Goal: Transaction & Acquisition: Purchase product/service

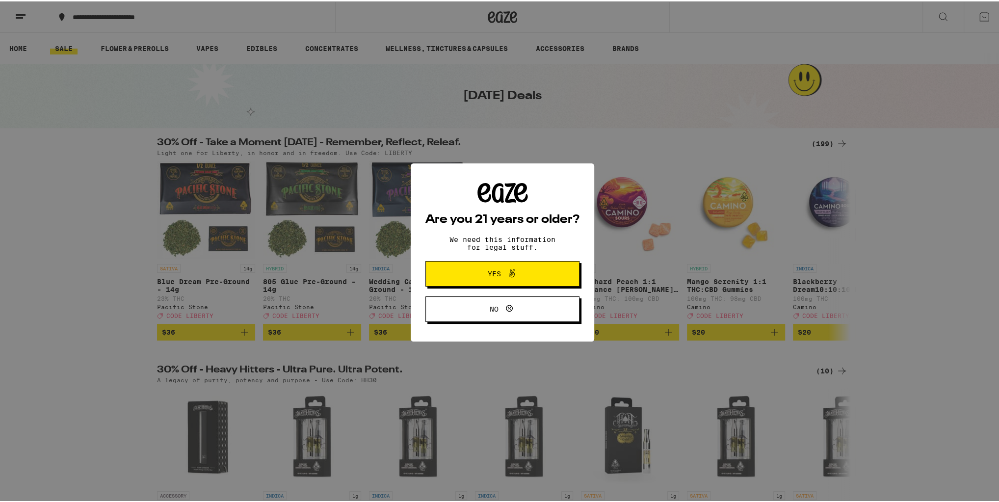
drag, startPoint x: 491, startPoint y: 268, endPoint x: 532, endPoint y: 246, distance: 46.8
click at [491, 269] on span "Yes" at bounding box center [502, 272] width 75 height 13
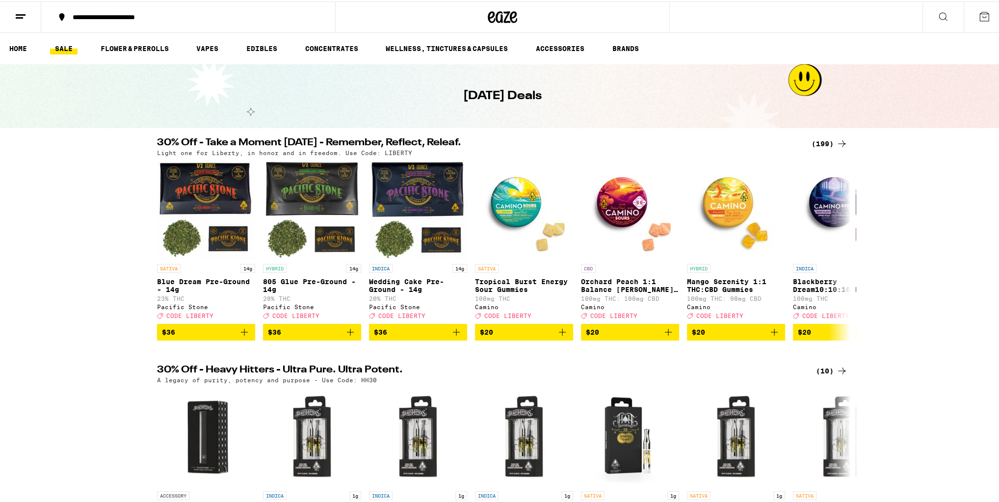
click at [821, 142] on div "(199)" at bounding box center [830, 142] width 36 height 12
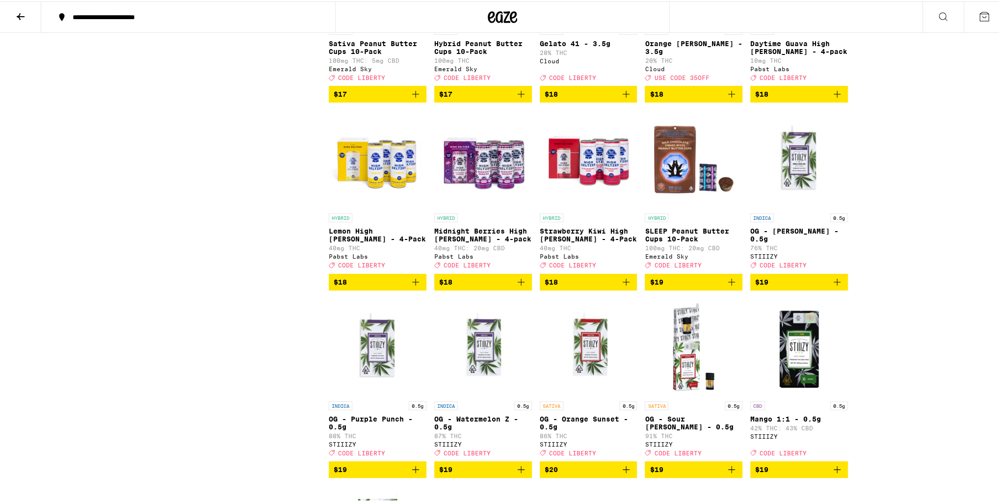
scroll to position [2473, 0]
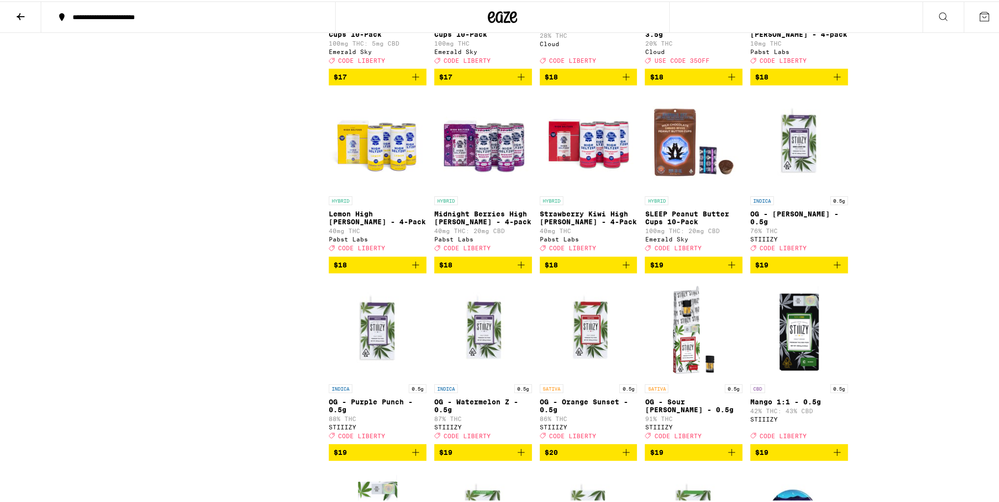
click at [489, 269] on span "$18" at bounding box center [483, 264] width 88 height 12
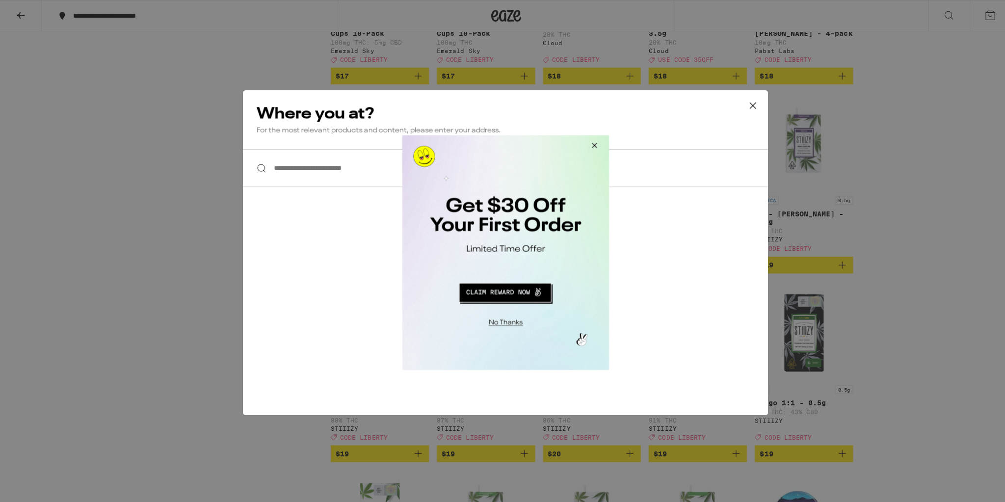
click at [593, 146] on button "Close Modal" at bounding box center [591, 147] width 26 height 24
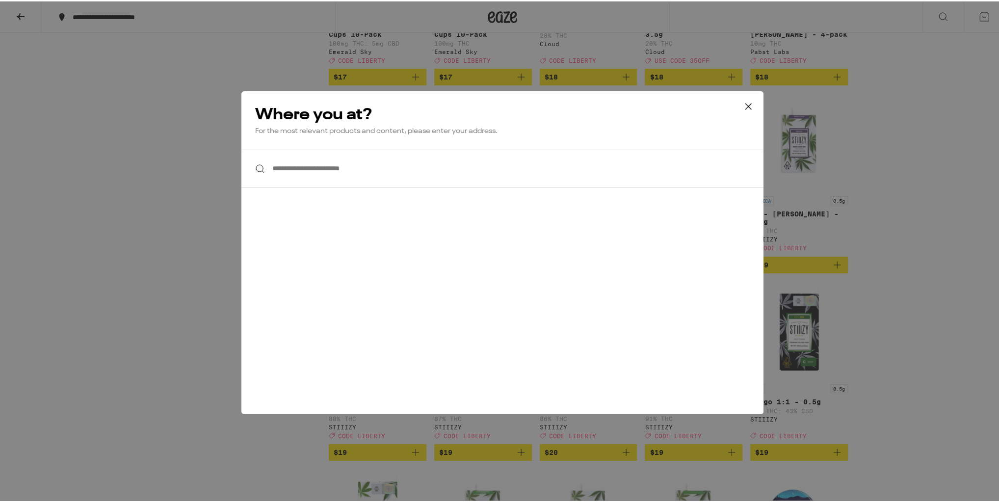
click at [745, 107] on icon at bounding box center [748, 105] width 15 height 15
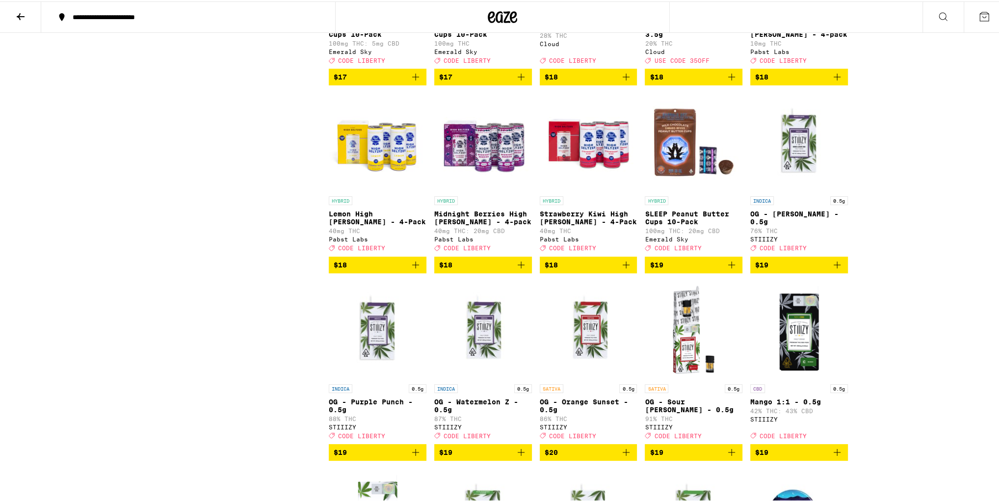
click at [16, 13] on icon at bounding box center [21, 15] width 12 height 12
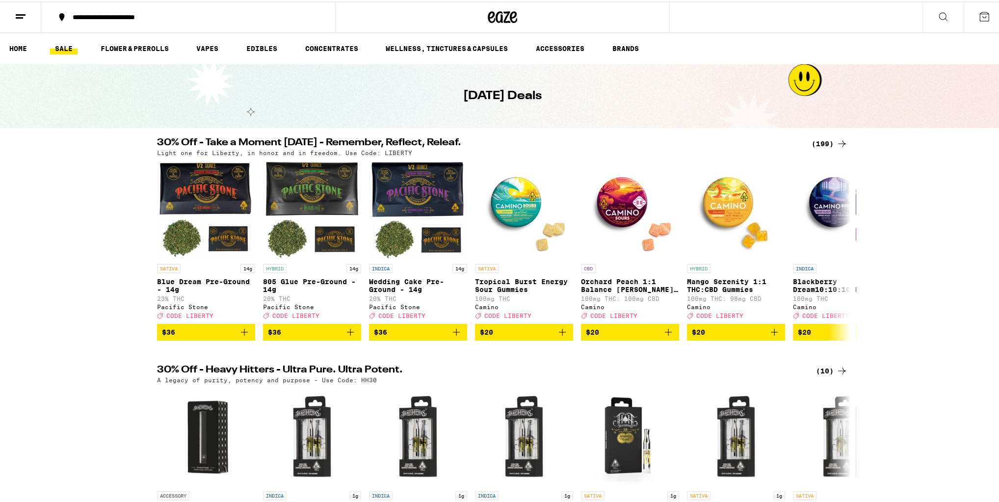
click at [28, 16] on button at bounding box center [20, 15] width 41 height 31
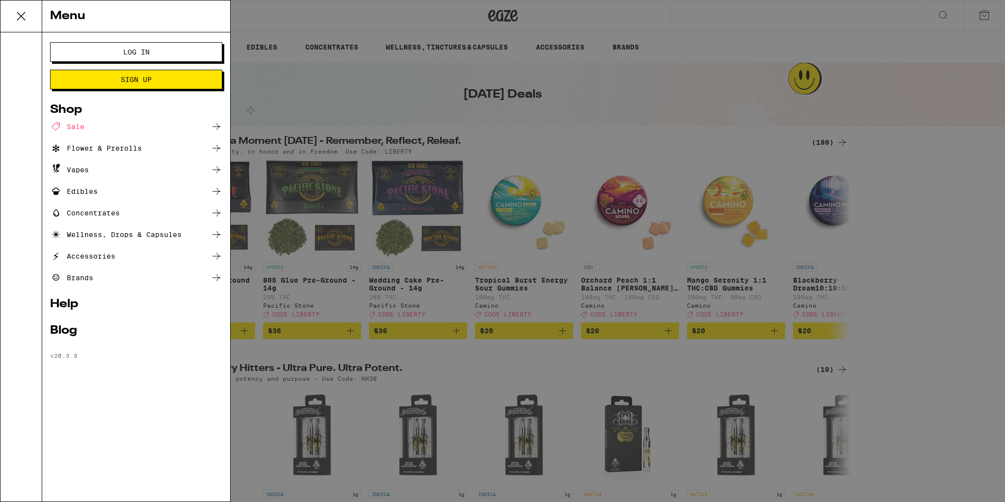
click at [109, 55] on button "Log In" at bounding box center [136, 52] width 172 height 20
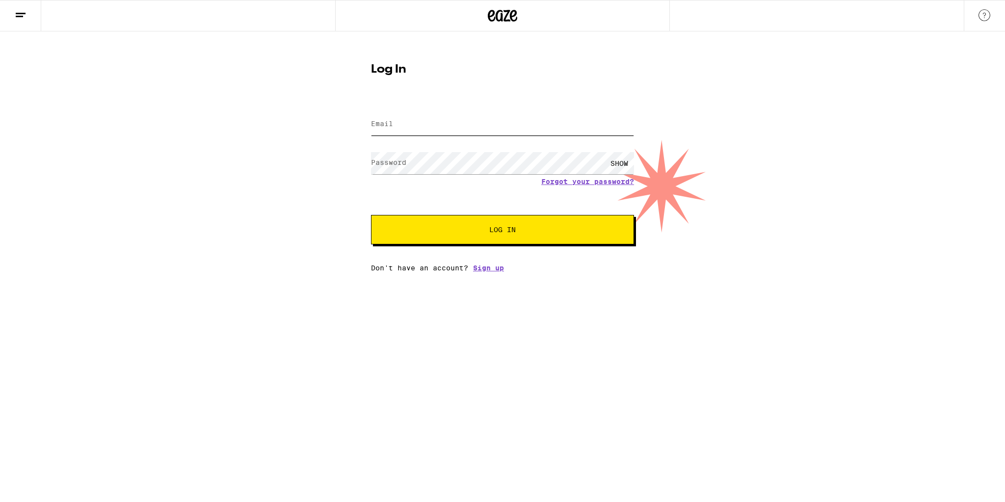
click at [401, 127] on input "Email" at bounding box center [502, 124] width 263 height 22
type input "[EMAIL_ADDRESS][DOMAIN_NAME]"
click at [466, 224] on button "Log In" at bounding box center [502, 229] width 263 height 29
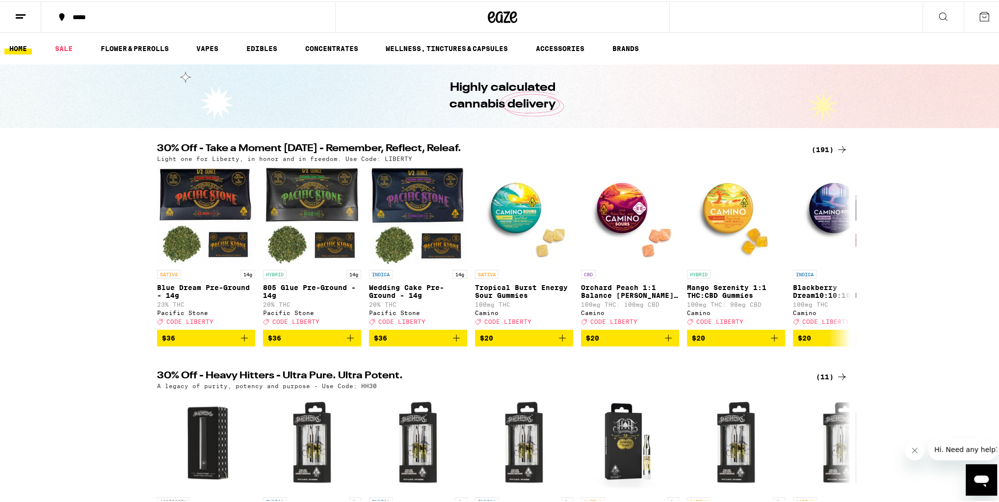
click at [75, 18] on div "*****" at bounding box center [193, 15] width 251 height 7
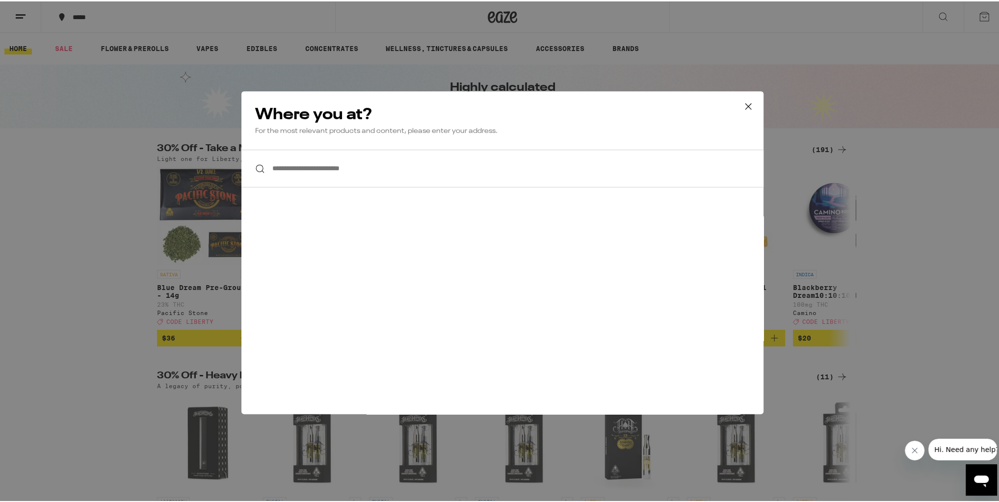
click at [314, 168] on input "**********" at bounding box center [502, 167] width 522 height 38
paste input "**********"
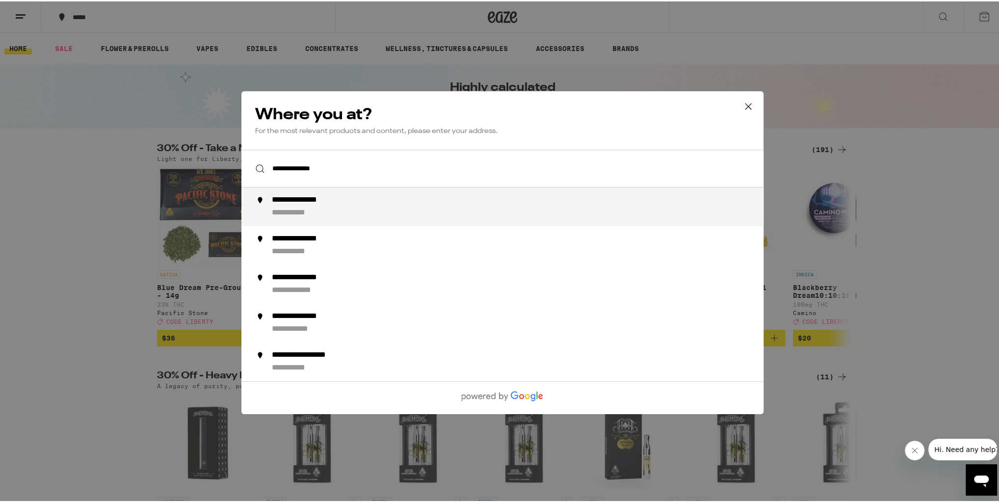
click at [318, 208] on div "**********" at bounding box center [522, 205] width 500 height 23
type input "**********"
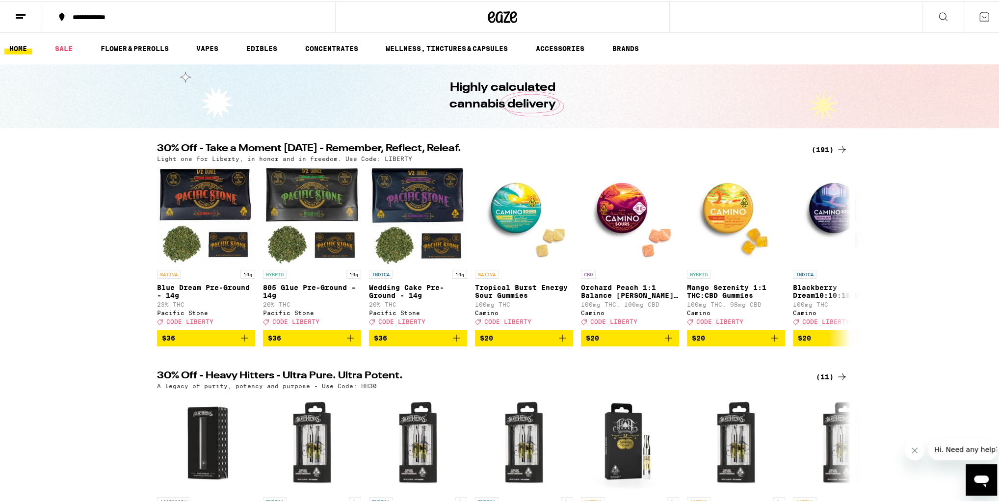
click at [819, 144] on div "(191)" at bounding box center [830, 148] width 36 height 12
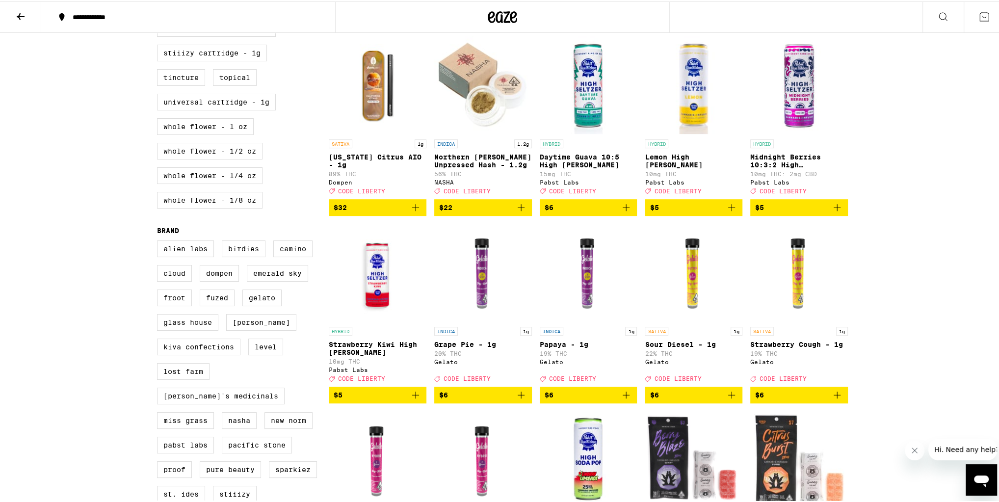
scroll to position [432, 0]
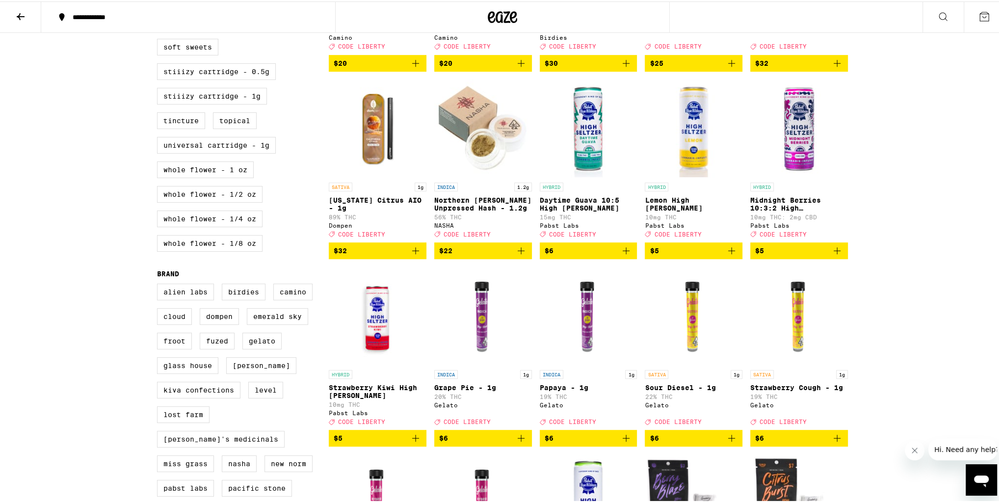
click at [826, 255] on span "$5" at bounding box center [799, 249] width 88 height 12
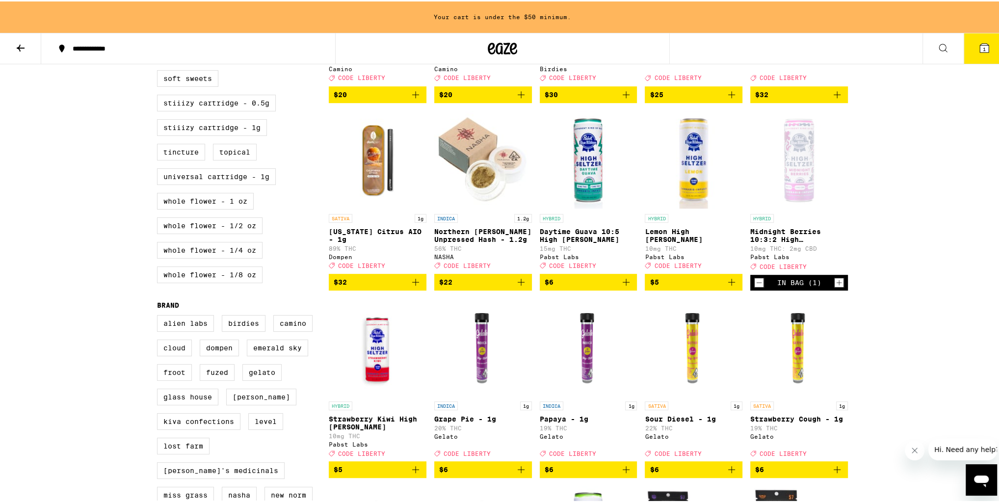
scroll to position [463, 0]
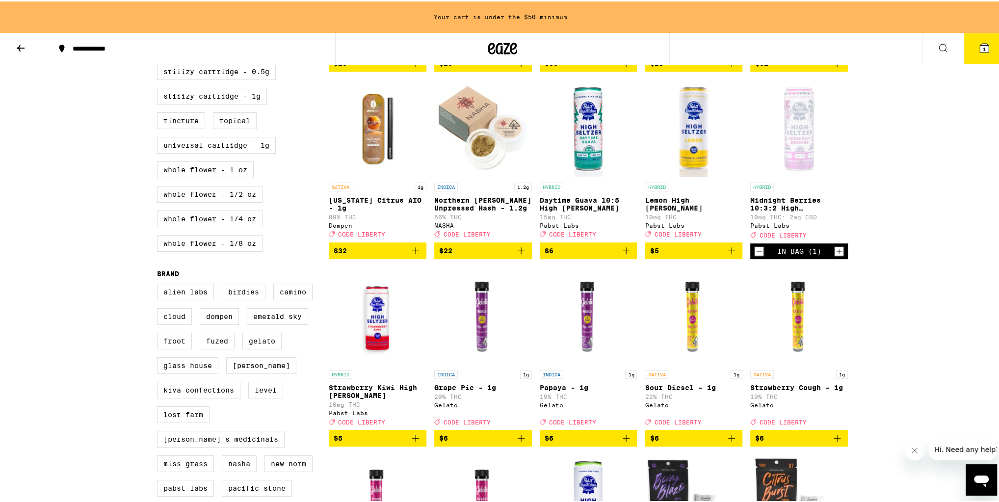
click at [837, 253] on icon "Increment" at bounding box center [839, 249] width 5 height 5
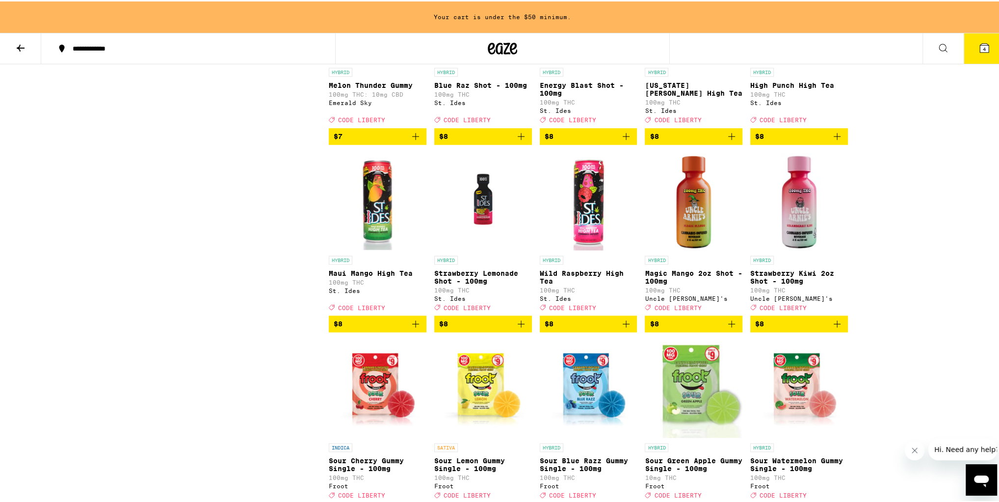
scroll to position [1130, 0]
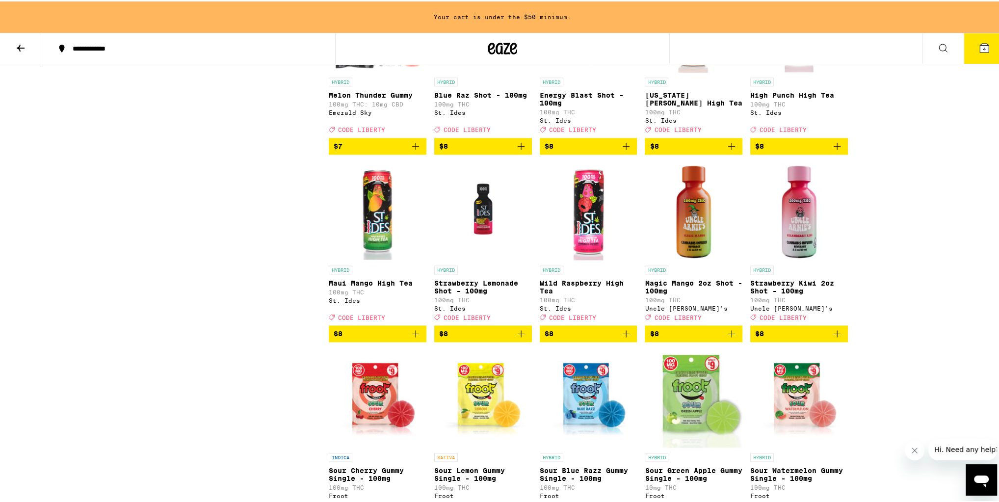
click at [836, 338] on icon "Add to bag" at bounding box center [837, 332] width 12 height 12
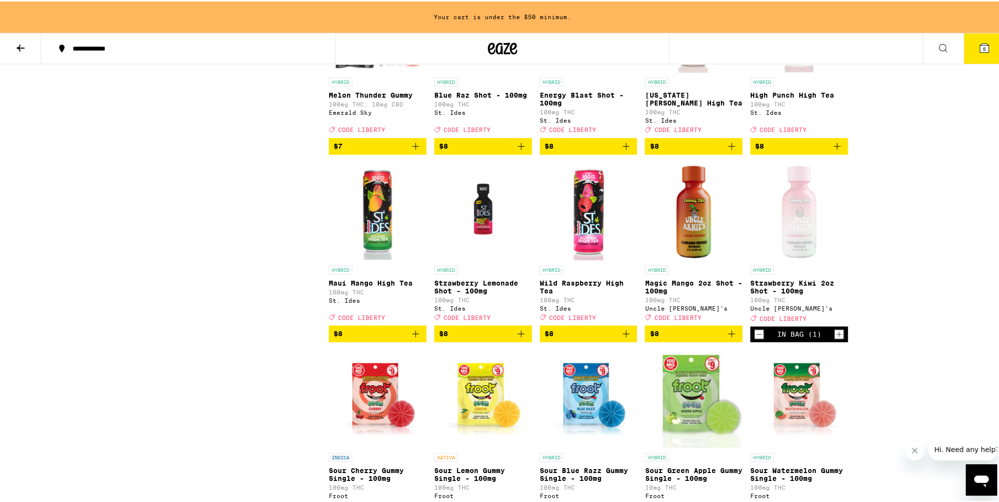
click at [732, 338] on icon "Add to bag" at bounding box center [732, 332] width 12 height 12
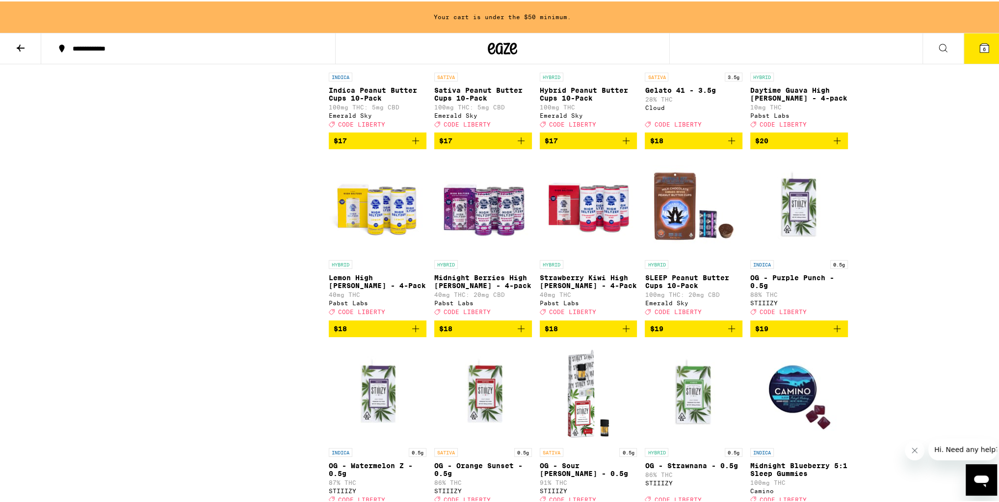
scroll to position [2465, 0]
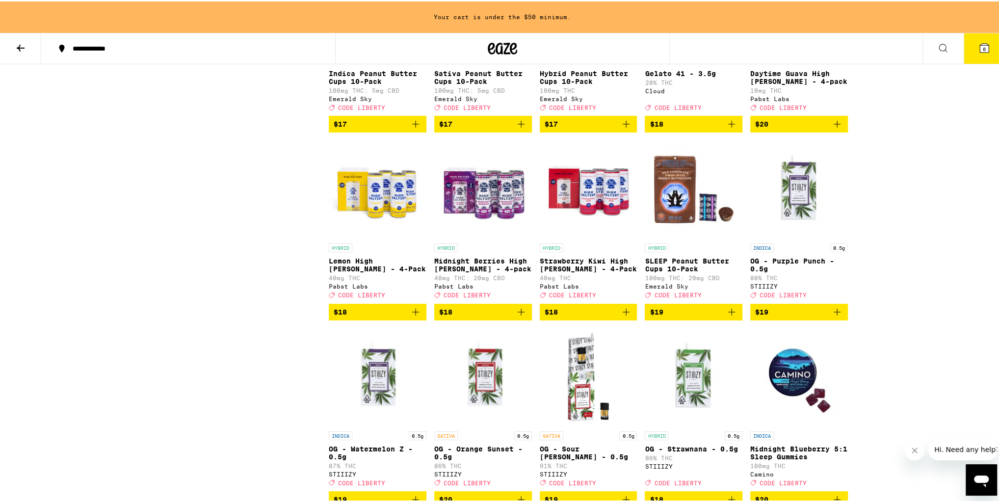
click at [521, 316] on icon "Add to bag" at bounding box center [521, 311] width 12 height 12
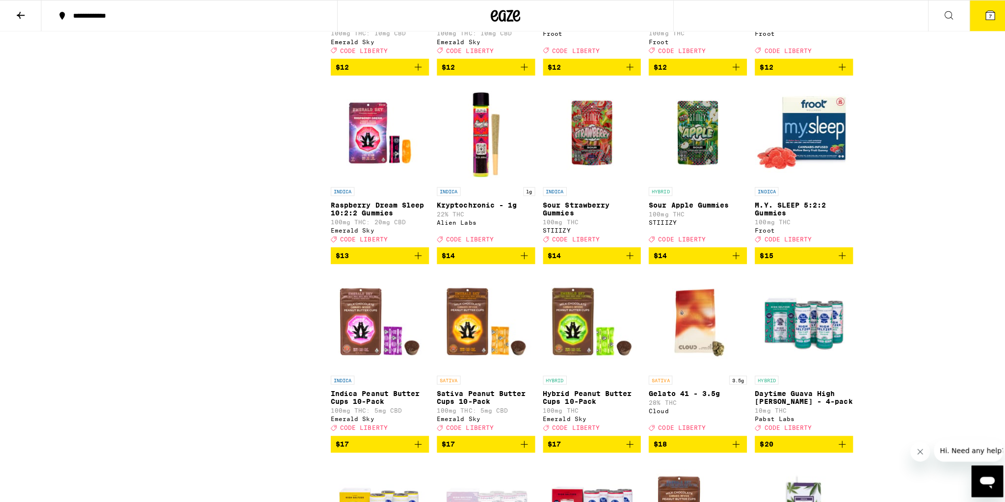
scroll to position [2041, 0]
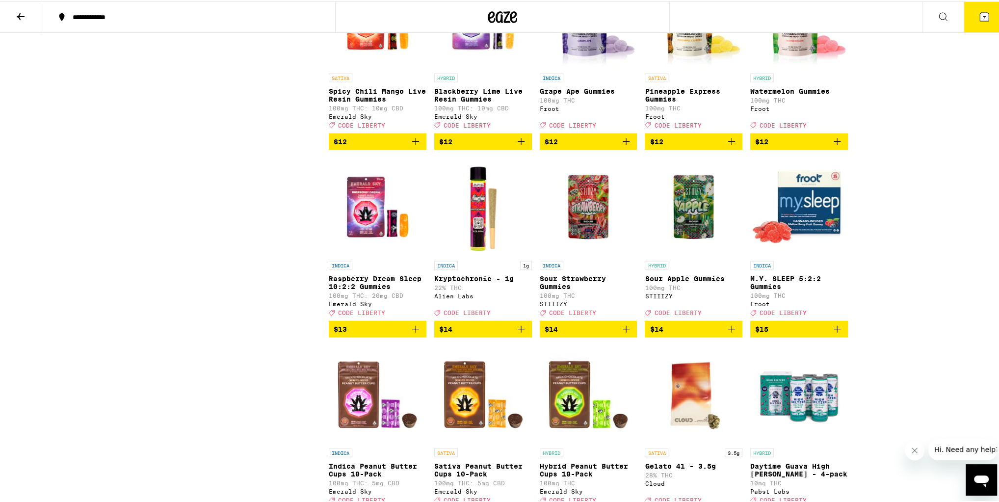
click at [980, 14] on icon at bounding box center [984, 15] width 9 height 9
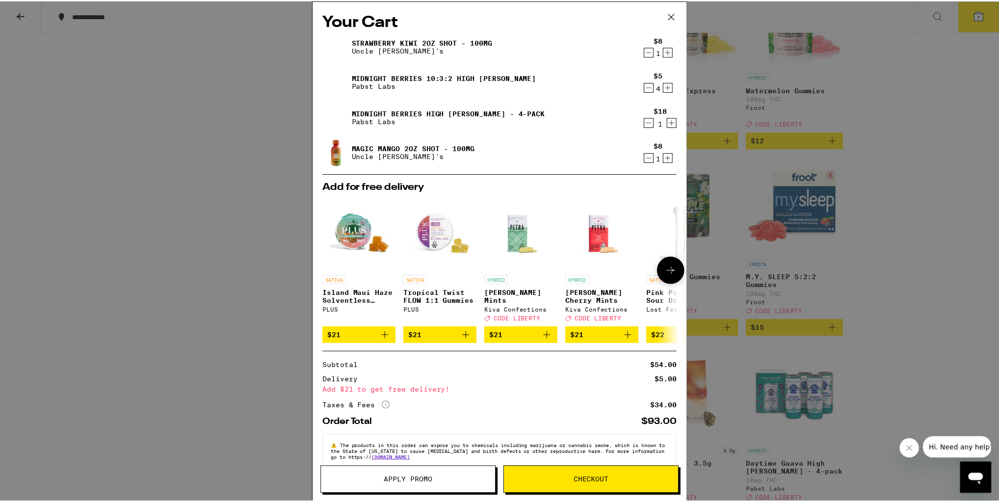
scroll to position [19, 0]
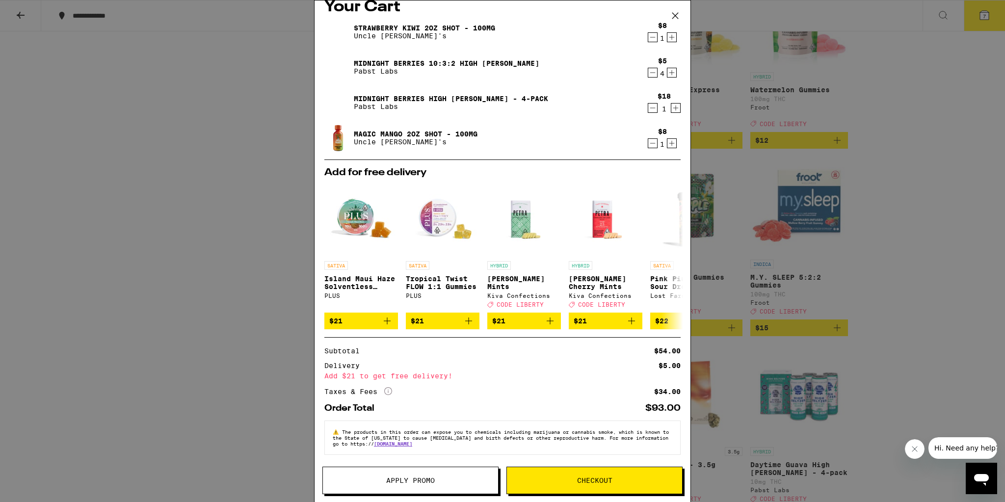
click at [678, 13] on icon at bounding box center [675, 16] width 6 height 6
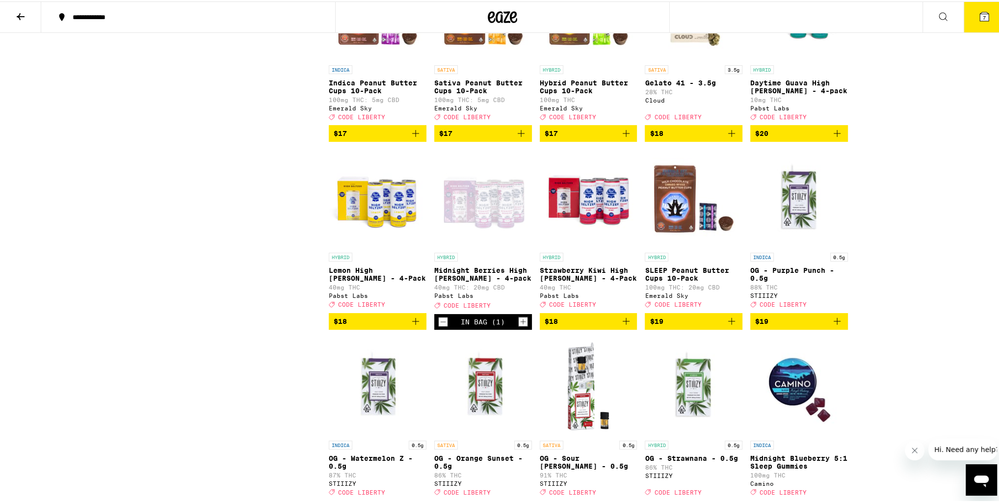
scroll to position [2434, 0]
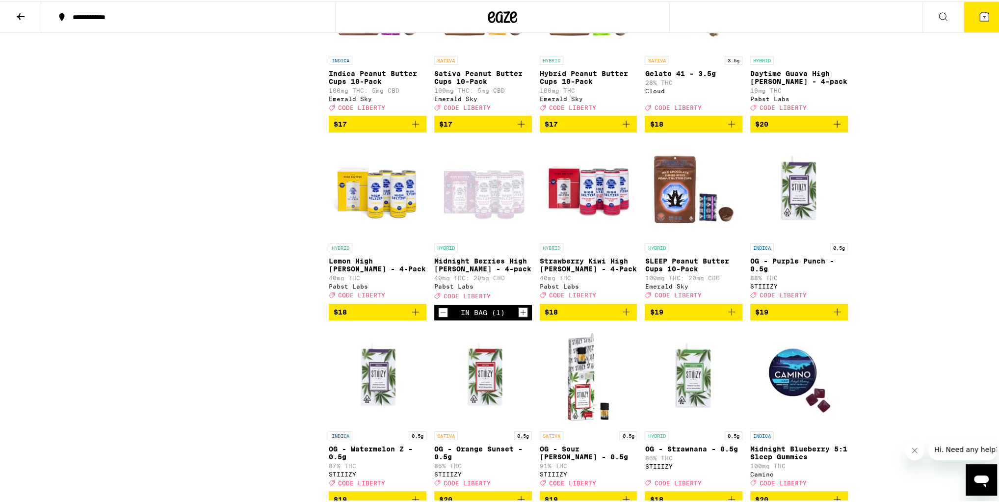
click at [520, 314] on icon "Increment" at bounding box center [522, 310] width 5 height 5
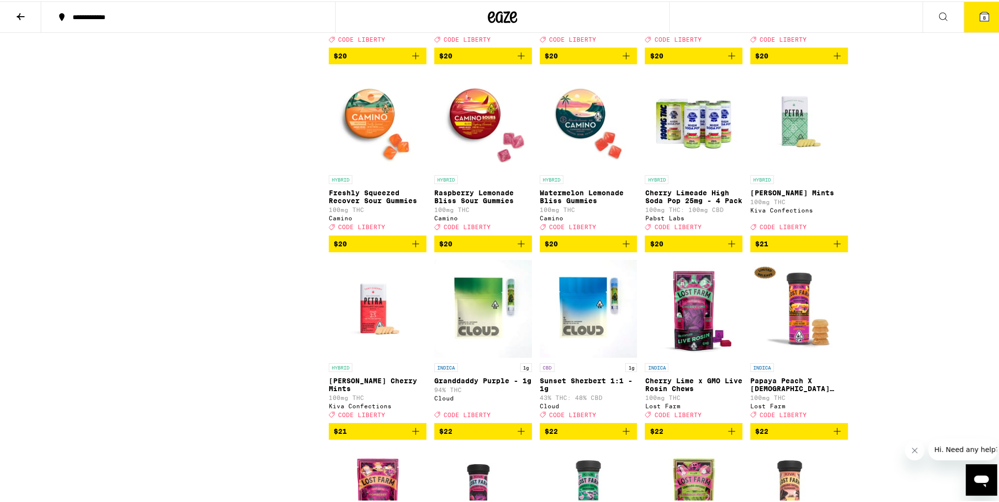
scroll to position [3022, 0]
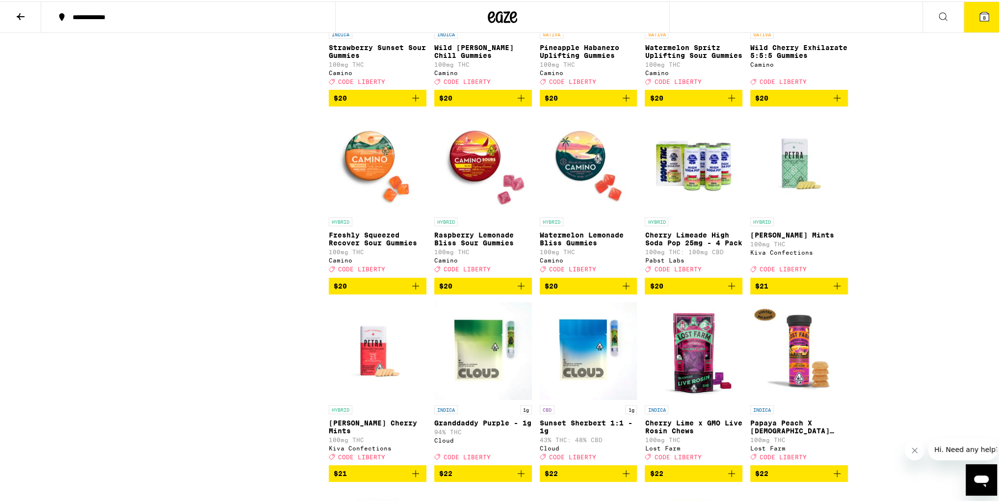
click at [726, 290] on icon "Add to bag" at bounding box center [732, 285] width 12 height 12
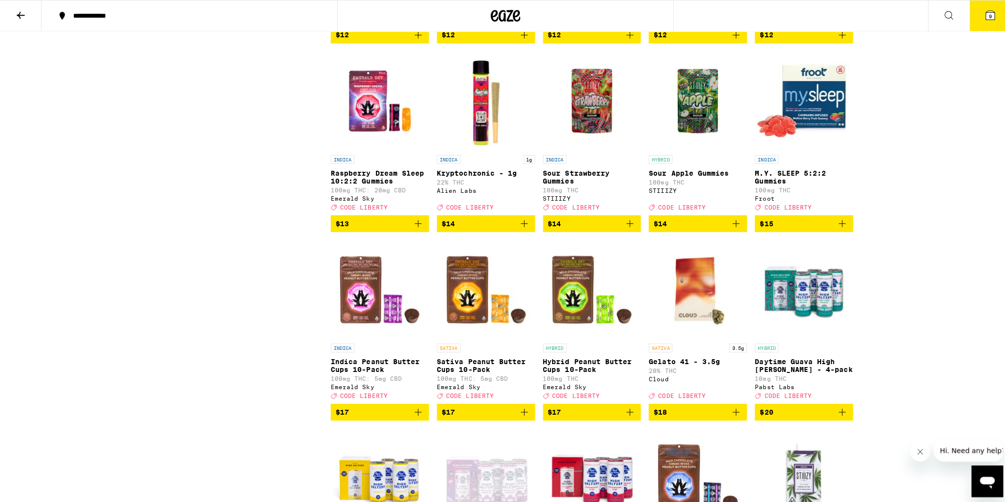
scroll to position [2041, 0]
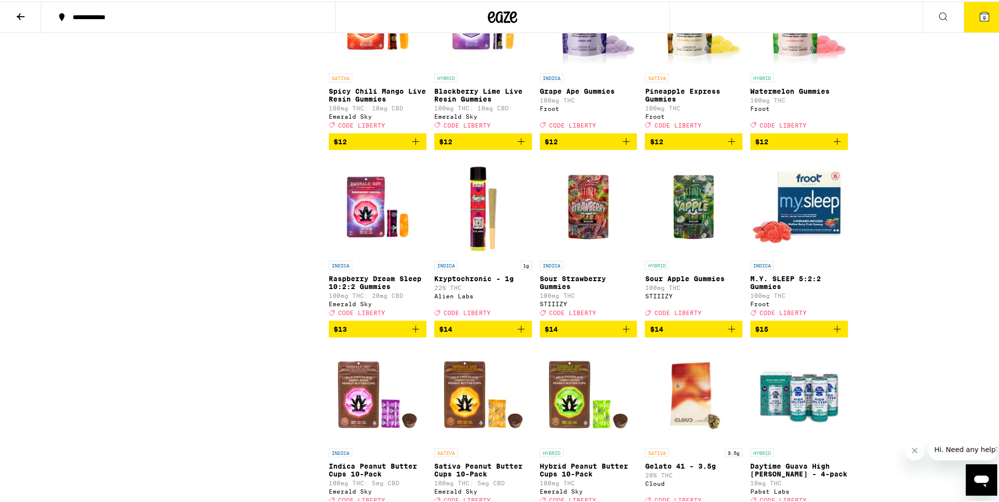
click at [980, 19] on icon at bounding box center [984, 15] width 9 height 9
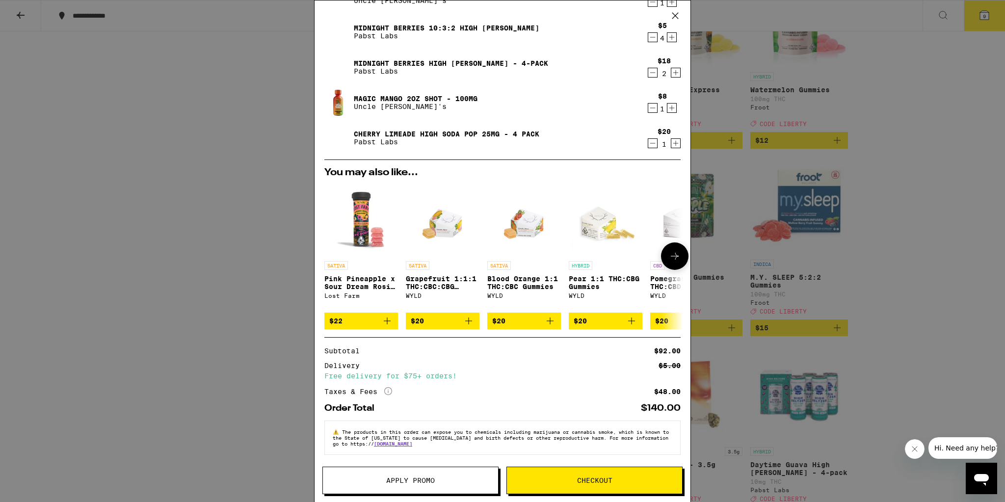
scroll to position [54, 0]
click at [438, 472] on button "Apply Promo" at bounding box center [410, 480] width 176 height 27
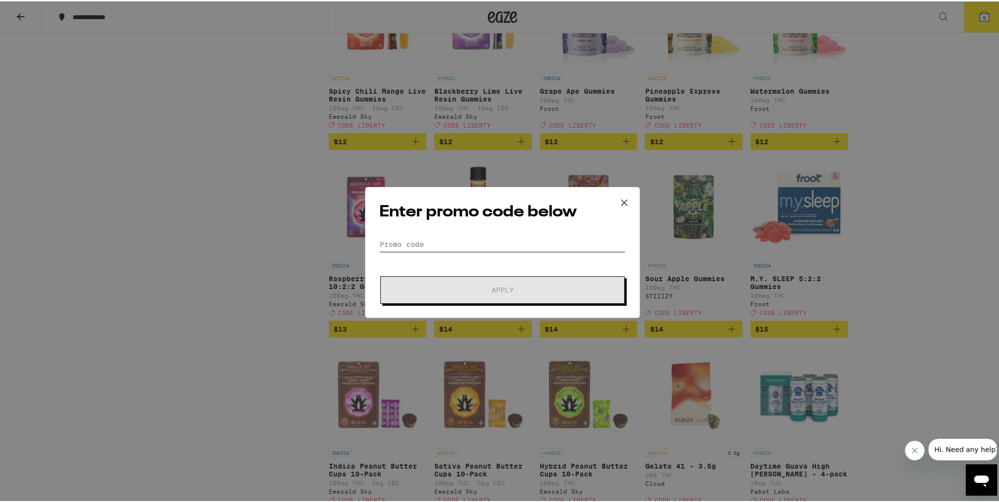
paste input "47540 [PERSON_NAME]"
type input "47540 [PERSON_NAME]"
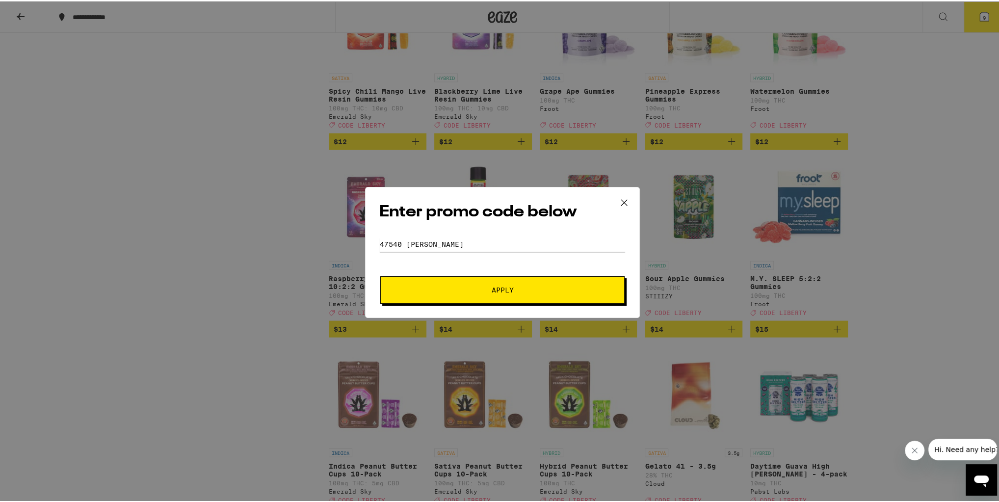
drag, startPoint x: 450, startPoint y: 243, endPoint x: 313, endPoint y: 248, distance: 138.0
click at [313, 248] on div "Enter promo code below Promo Code 47540 Kato Apply" at bounding box center [502, 251] width 1005 height 502
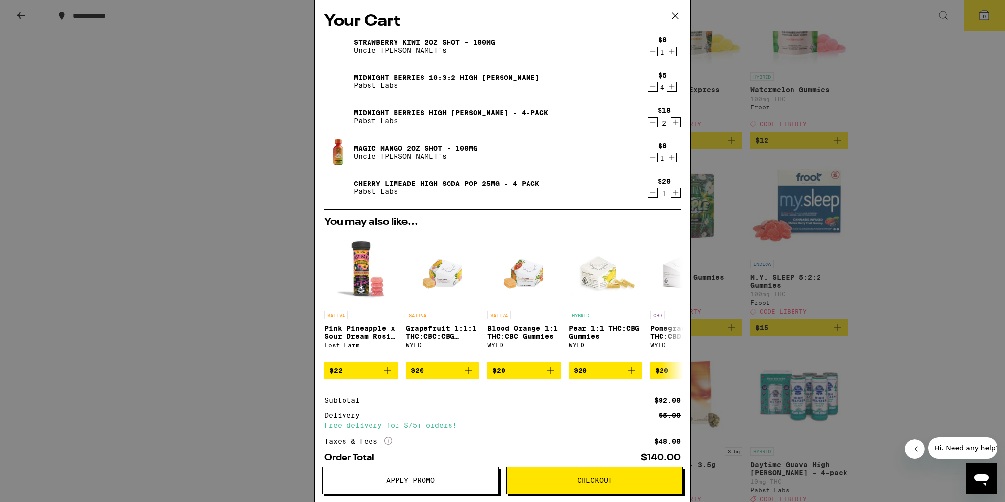
click at [441, 475] on button "Apply Promo" at bounding box center [410, 480] width 176 height 27
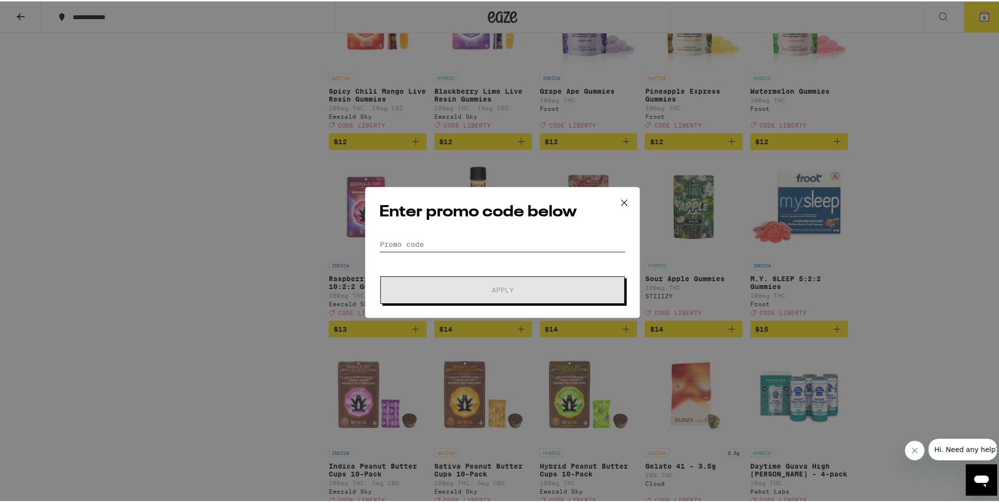
click at [475, 240] on input "Promo Code" at bounding box center [502, 243] width 246 height 15
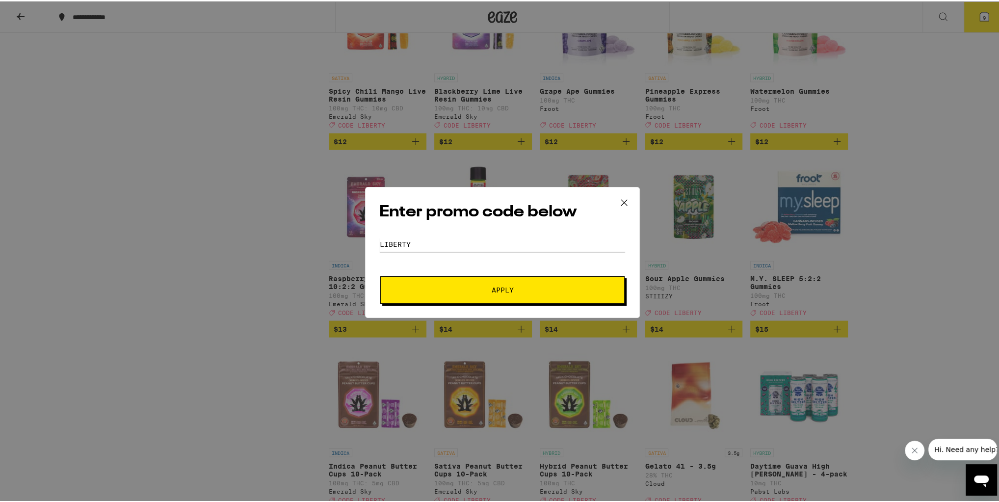
type input "liberty"
click at [380, 275] on button "Apply" at bounding box center [502, 288] width 244 height 27
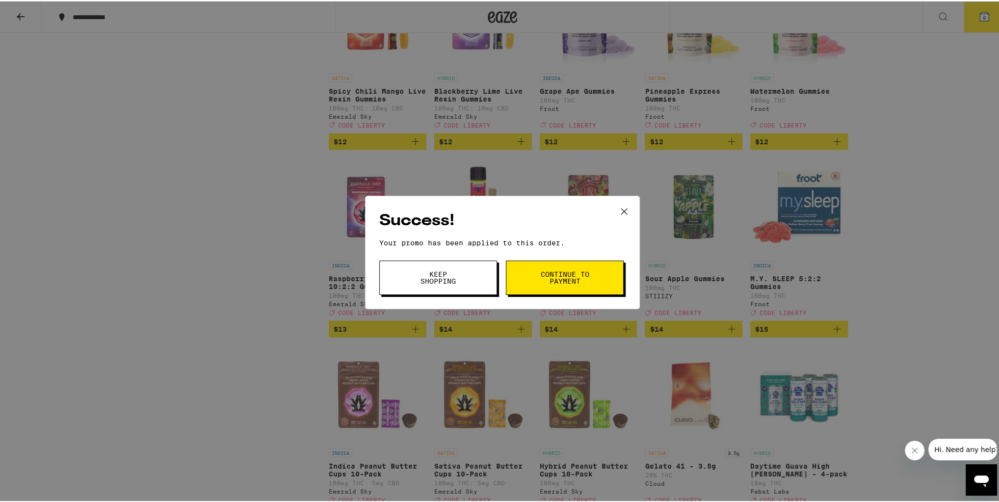
click at [474, 267] on button "Keep Shopping" at bounding box center [438, 276] width 118 height 34
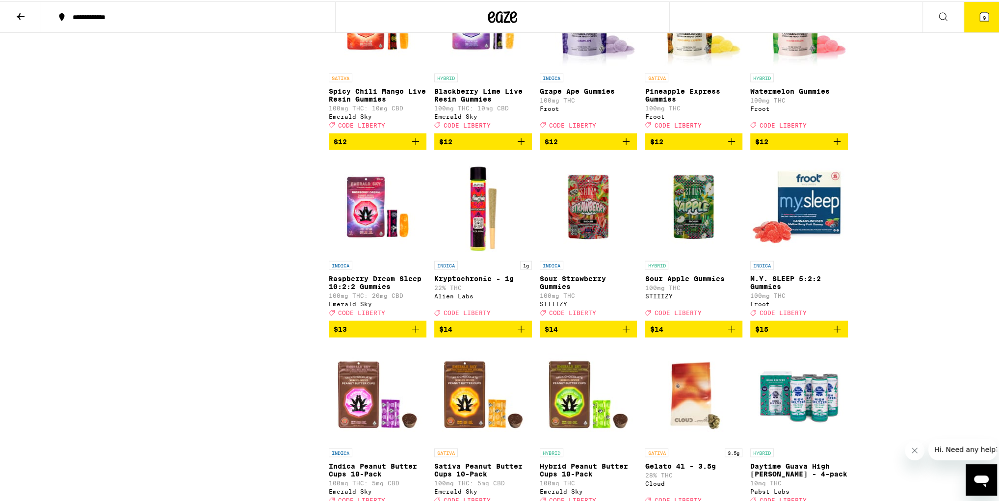
click at [978, 9] on icon at bounding box center [984, 15] width 12 height 12
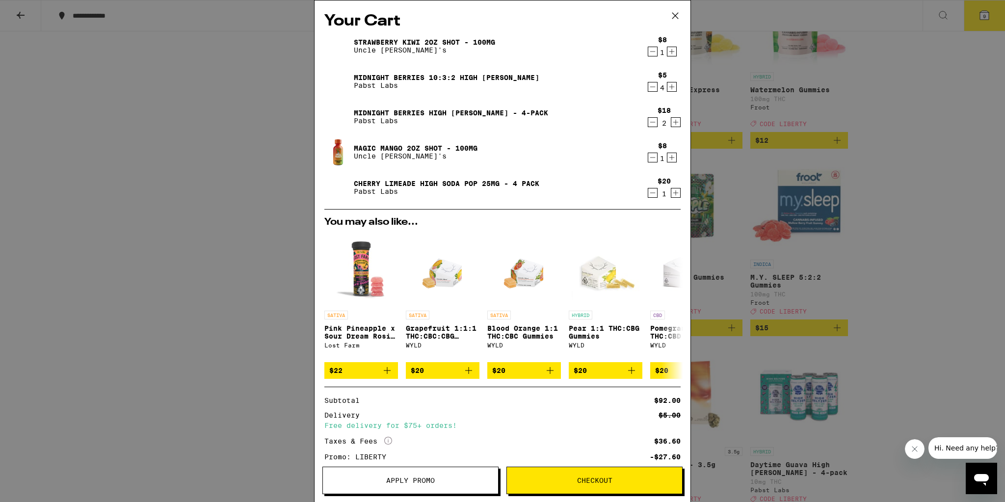
click at [650, 121] on icon "Decrement" at bounding box center [652, 122] width 9 height 12
click at [667, 49] on icon "Increment" at bounding box center [671, 52] width 9 height 12
click at [675, 13] on icon at bounding box center [675, 15] width 15 height 15
